Goal: Transaction & Acquisition: Subscribe to service/newsletter

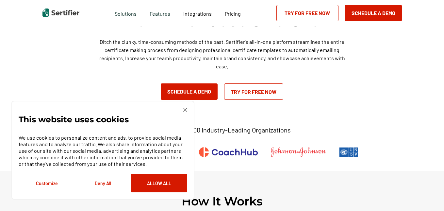
scroll to position [33, 0]
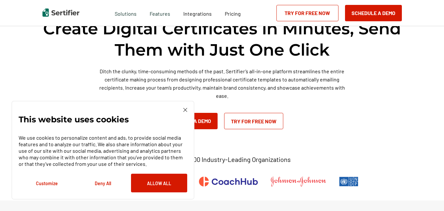
click at [183, 109] on img at bounding box center [185, 110] width 4 height 4
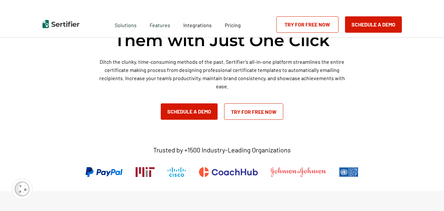
scroll to position [0, 0]
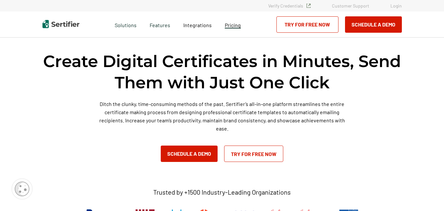
click at [236, 24] on span "Pricing" at bounding box center [233, 25] width 16 height 6
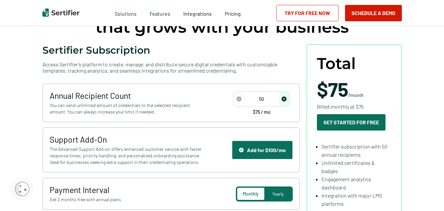
scroll to position [98, 0]
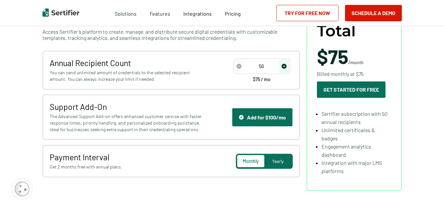
click at [276, 161] on span "Yearly" at bounding box center [277, 161] width 11 height 6
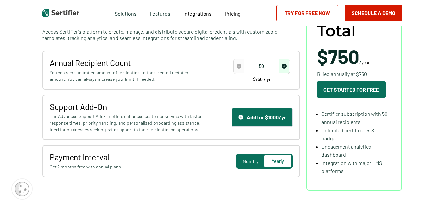
click at [256, 162] on span "Monthly" at bounding box center [251, 161] width 16 height 6
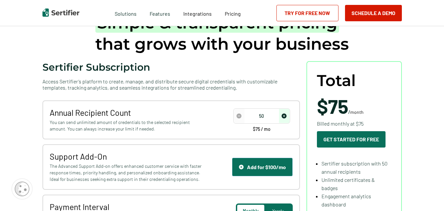
scroll to position [0, 0]
